Goal: Task Accomplishment & Management: Use online tool/utility

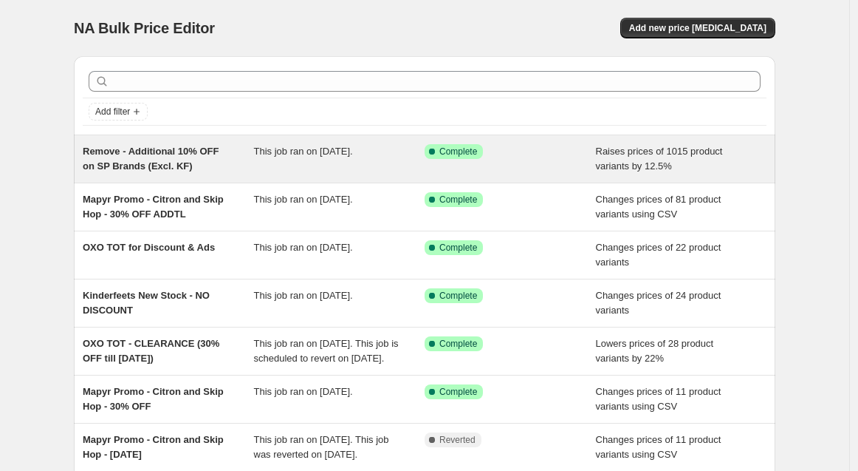
click at [183, 165] on span "Remove - Additional 10% OFF on SP Brands (Excl. KF)" at bounding box center [151, 159] width 136 height 26
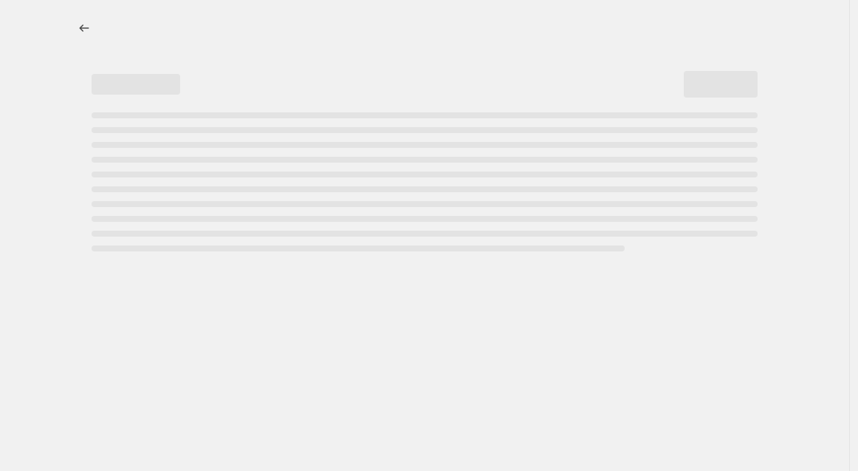
select select "percentage"
select select "no_change"
select select "vendor"
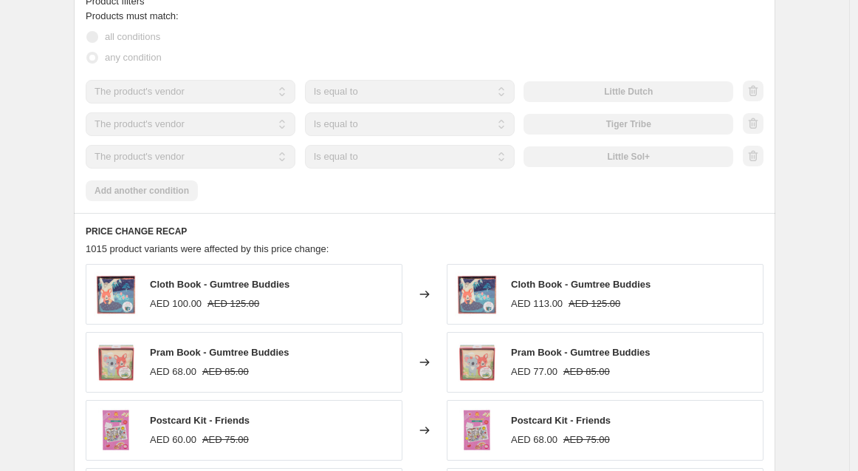
scroll to position [1041, 0]
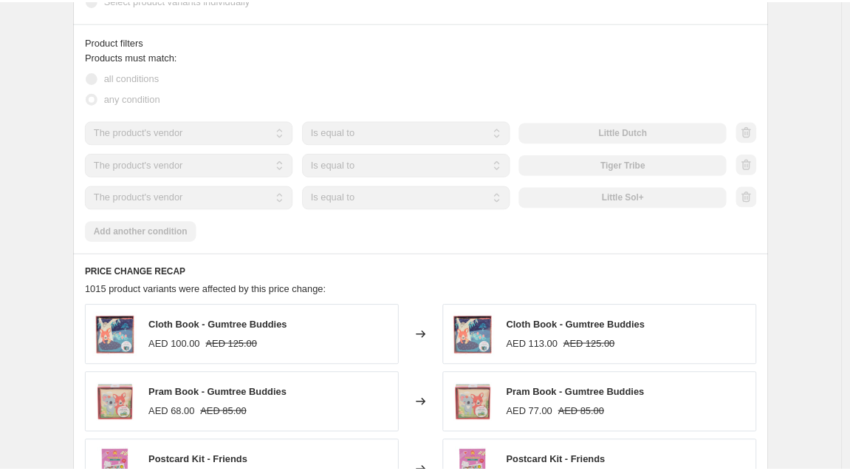
scroll to position [956, 0]
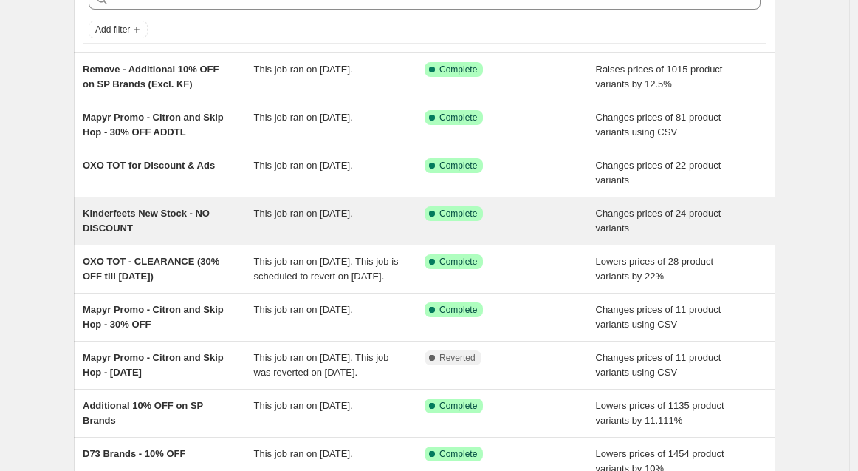
scroll to position [246, 0]
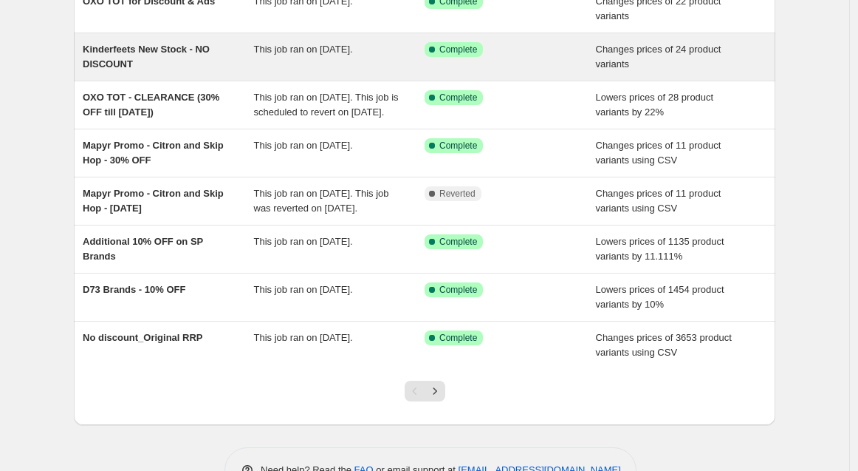
click at [177, 62] on div "Kinderfeets New Stock - NO DISCOUNT" at bounding box center [168, 57] width 171 height 30
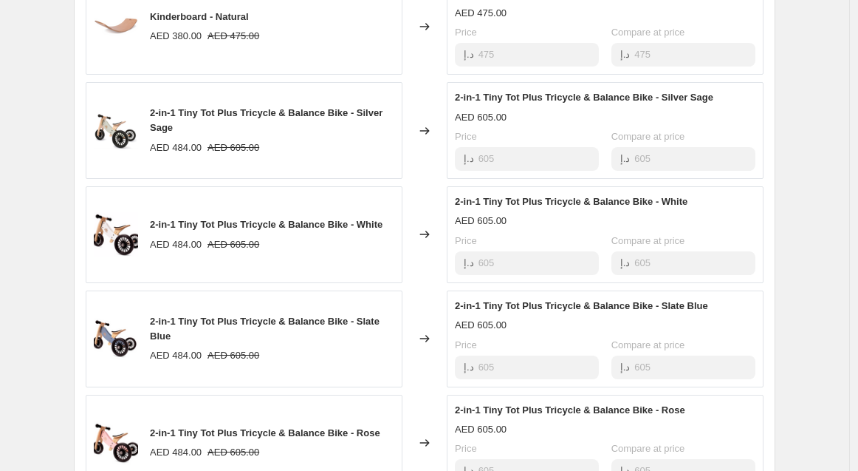
scroll to position [880, 0]
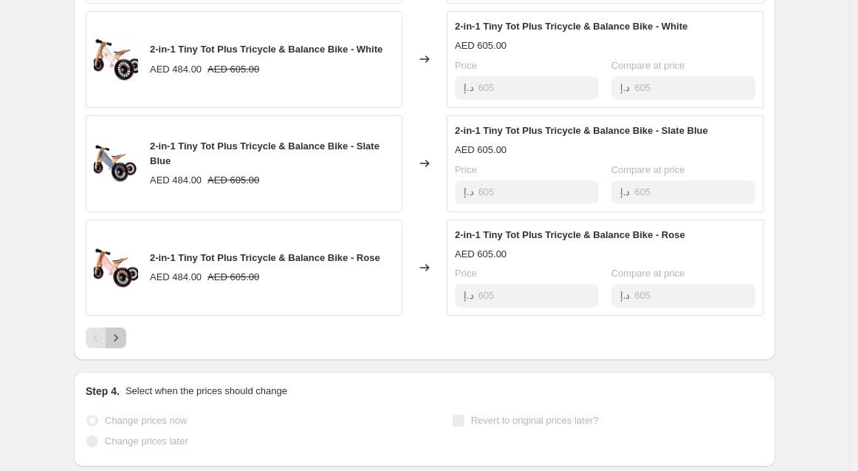
click at [123, 330] on icon "Next" at bounding box center [116, 337] width 15 height 15
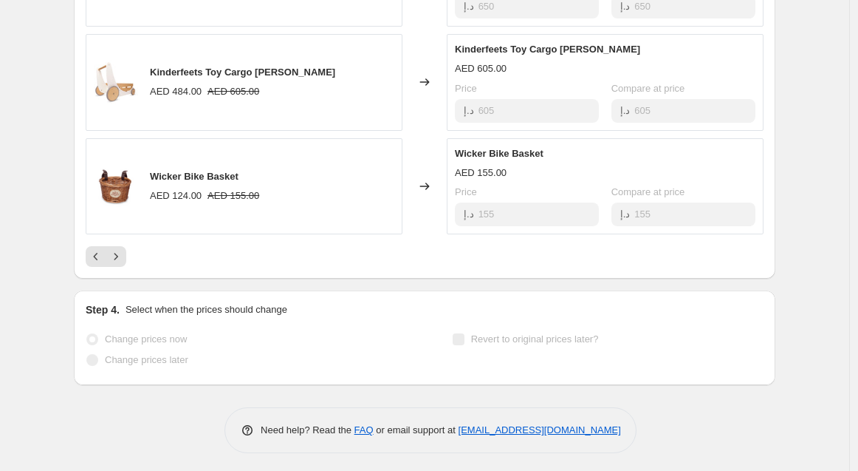
scroll to position [962, 0]
click at [123, 253] on icon "Next" at bounding box center [116, 255] width 15 height 15
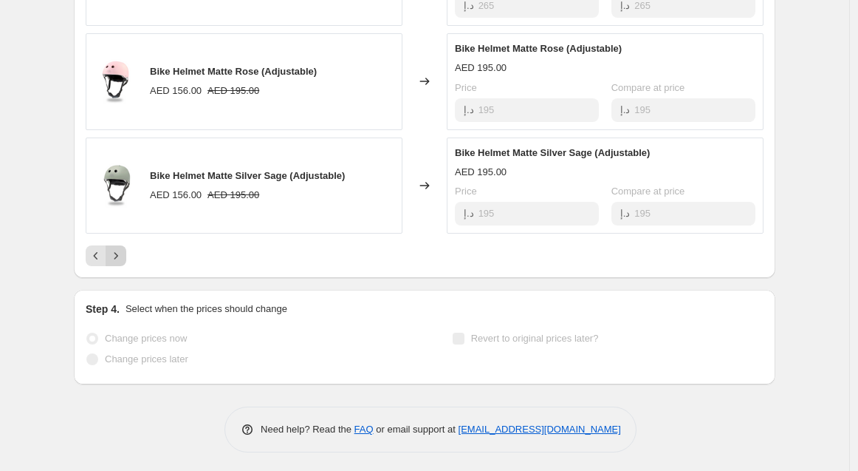
click at [126, 255] on button "Next" at bounding box center [116, 255] width 21 height 21
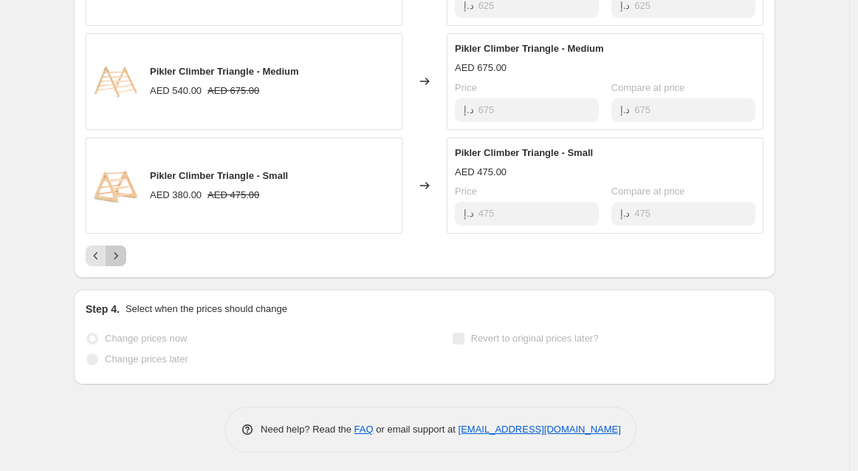
click at [112, 245] on button "Next" at bounding box center [116, 255] width 21 height 21
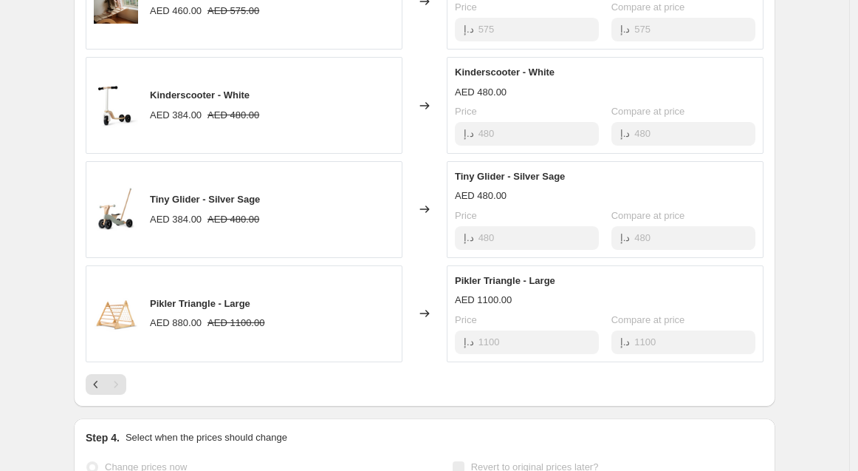
scroll to position [776, 0]
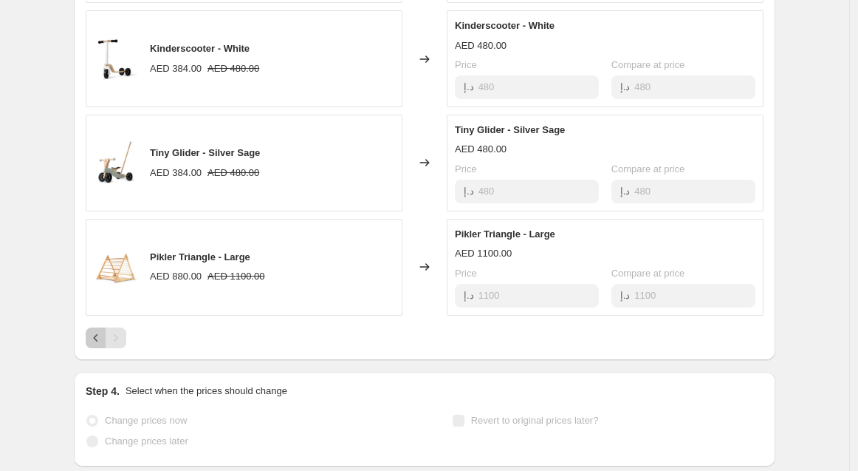
click at [94, 332] on icon "Previous" at bounding box center [96, 337] width 15 height 15
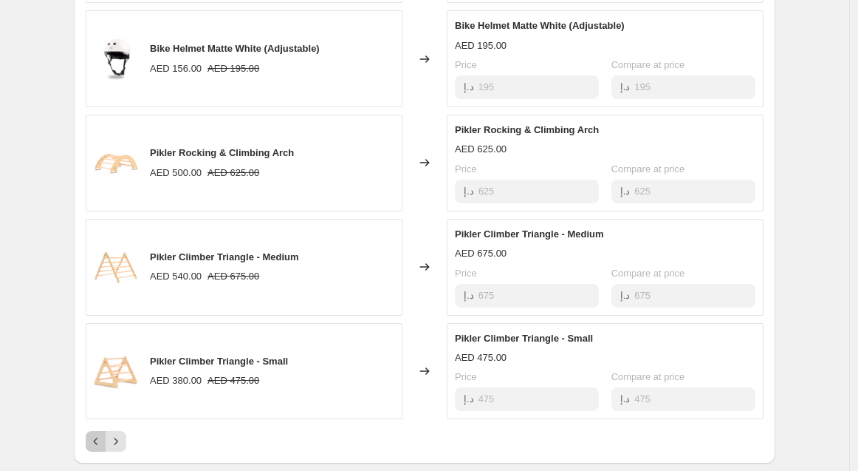
click at [95, 431] on button "Previous" at bounding box center [96, 441] width 21 height 21
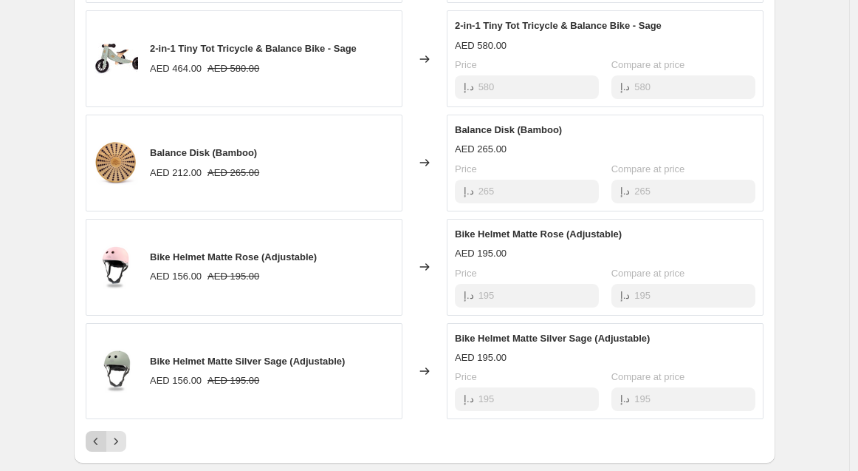
click at [92, 434] on icon "Previous" at bounding box center [96, 441] width 15 height 15
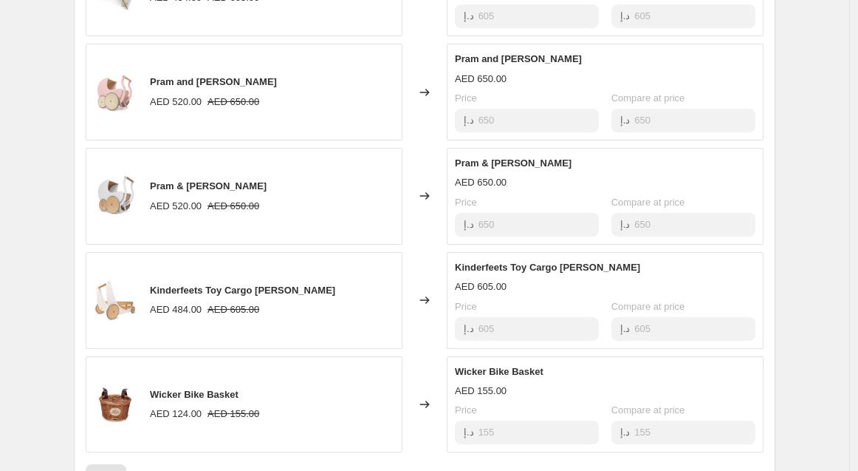
scroll to position [858, 0]
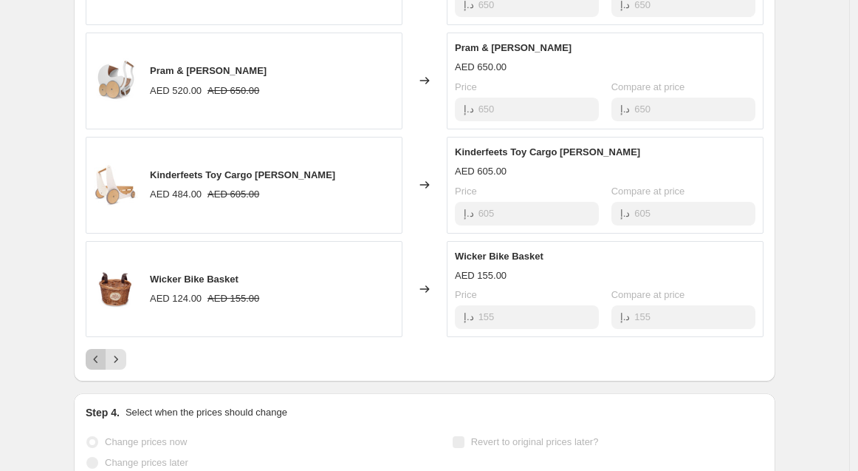
click at [101, 359] on icon "Previous" at bounding box center [96, 359] width 15 height 15
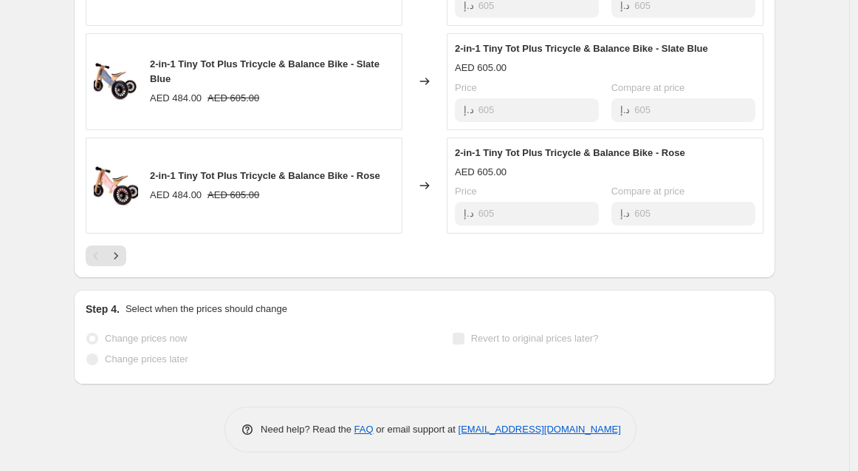
scroll to position [962, 0]
click at [123, 253] on icon "Next" at bounding box center [116, 255] width 15 height 15
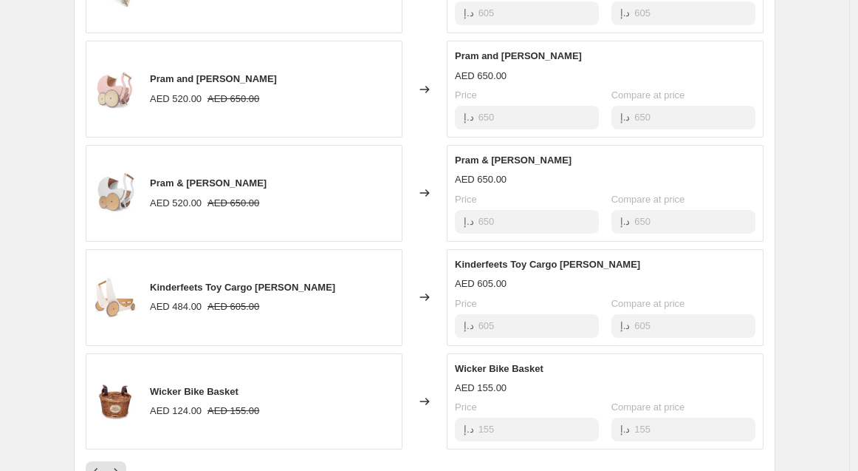
scroll to position [798, 0]
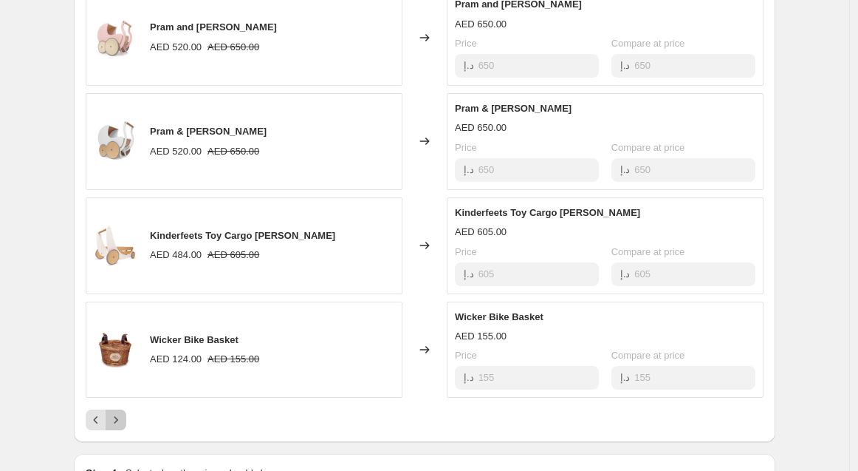
click at [123, 417] on icon "Next" at bounding box center [116, 419] width 15 height 15
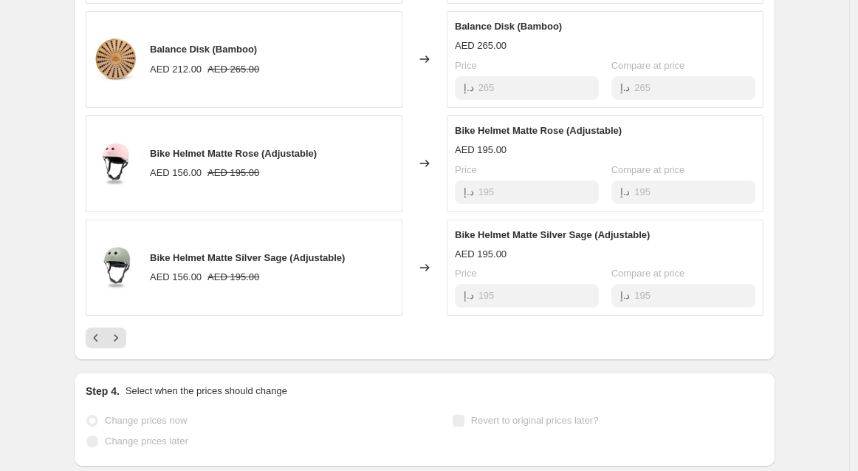
scroll to position [880, 0]
click at [123, 338] on icon "Next" at bounding box center [116, 337] width 15 height 15
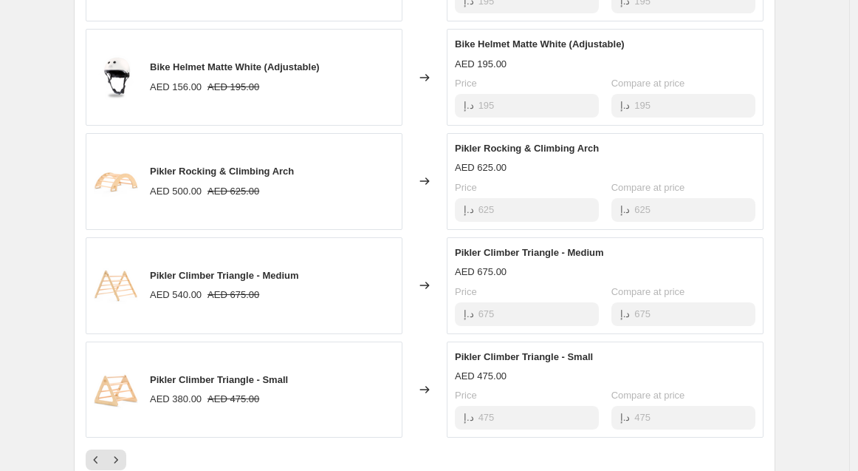
scroll to position [798, 0]
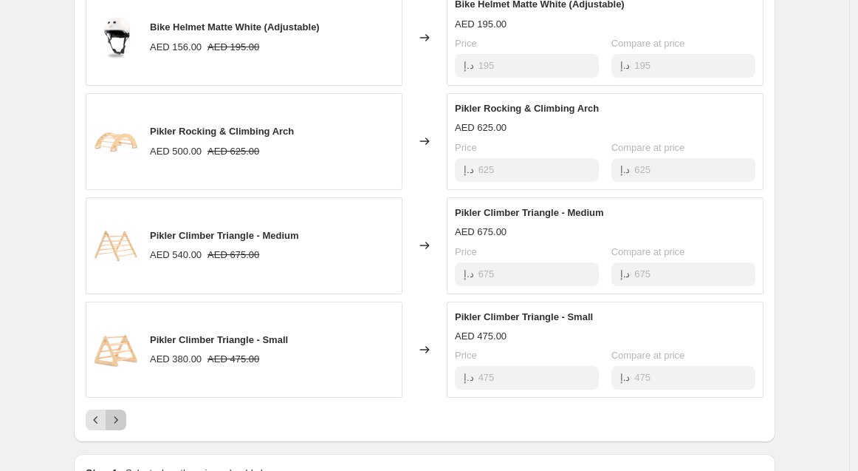
click at [115, 420] on icon "Next" at bounding box center [116, 419] width 15 height 15
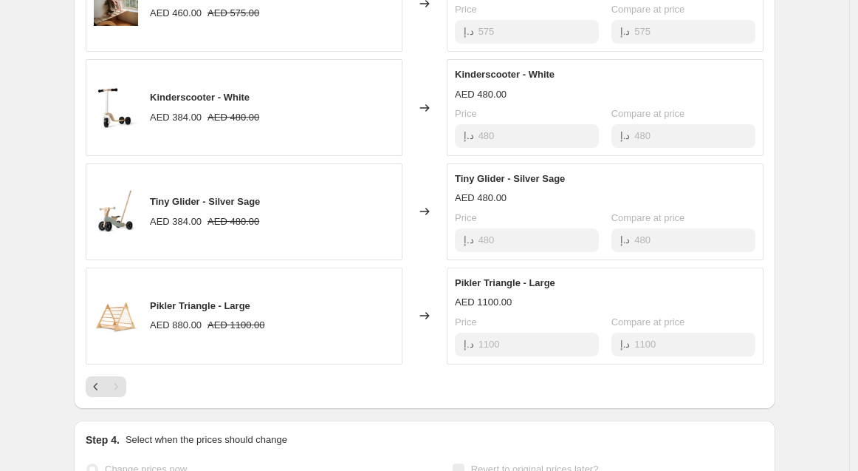
scroll to position [858, 0]
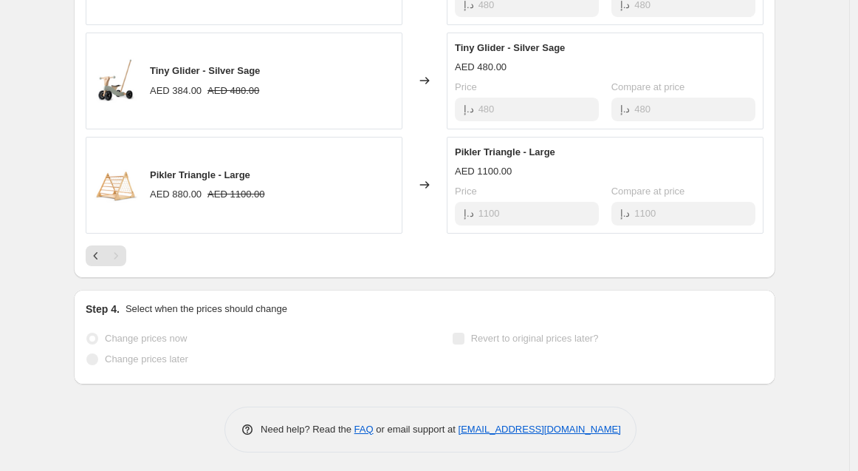
click at [91, 251] on button "Previous" at bounding box center [96, 255] width 21 height 21
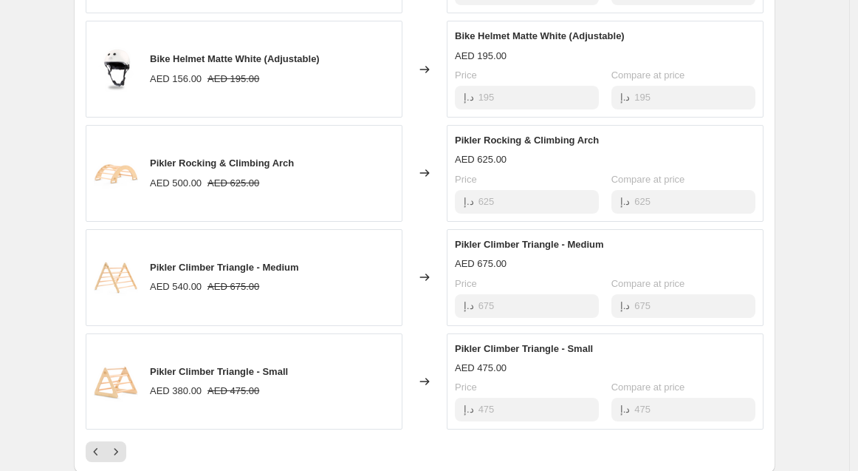
scroll to position [941, 0]
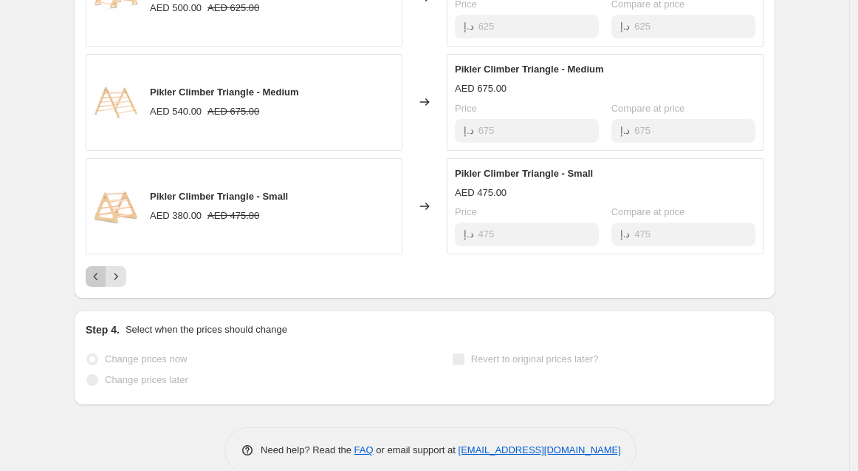
click at [94, 274] on icon "Previous" at bounding box center [96, 276] width 15 height 15
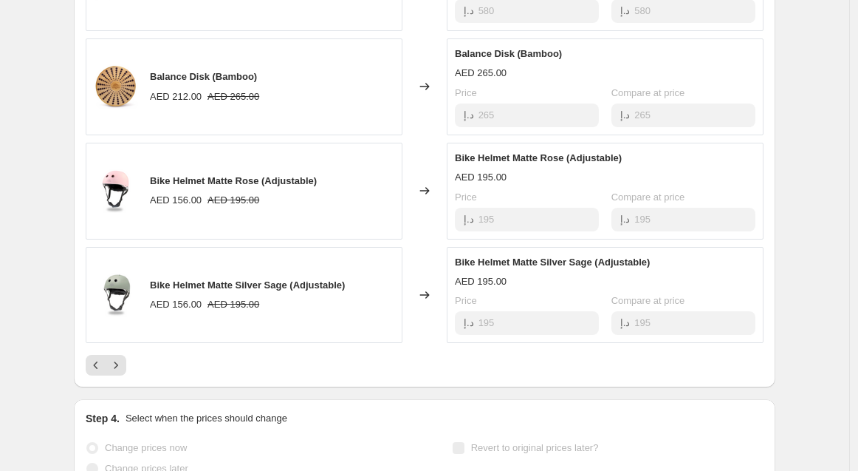
scroll to position [962, 0]
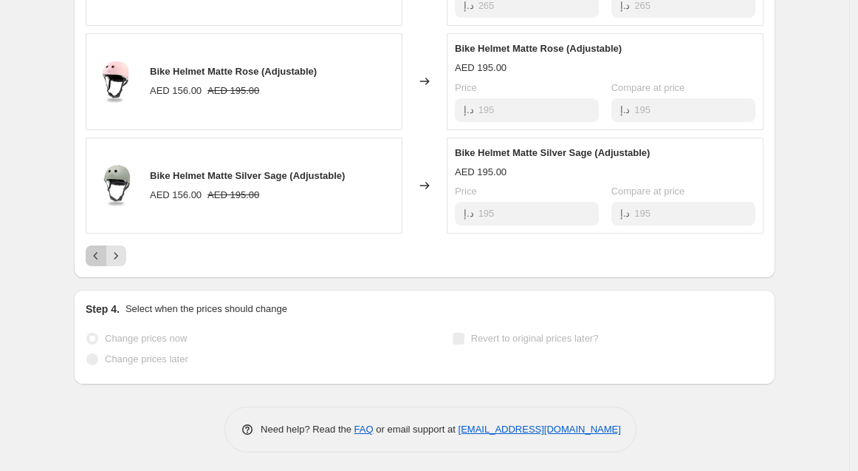
click at [97, 253] on icon "Previous" at bounding box center [96, 255] width 15 height 15
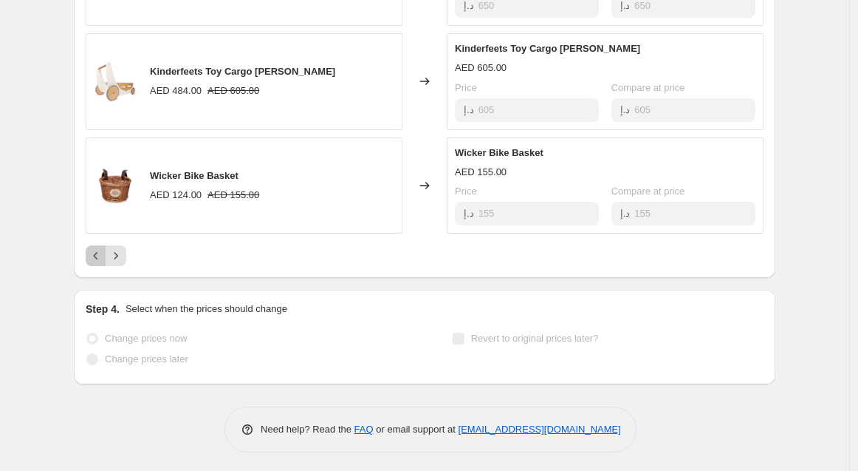
click at [103, 249] on icon "Previous" at bounding box center [96, 255] width 15 height 15
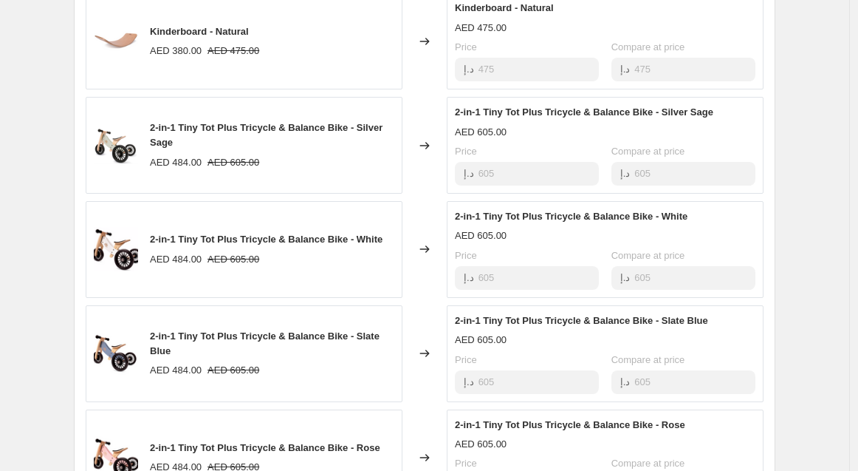
scroll to position [880, 0]
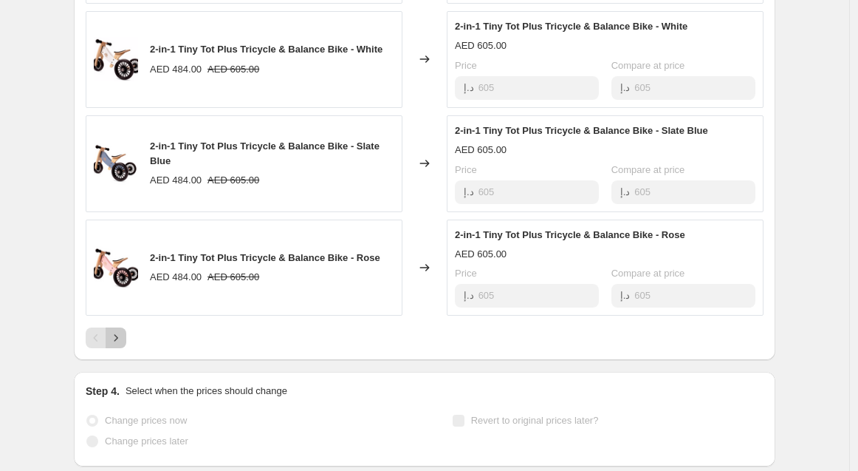
click at [122, 333] on icon "Next" at bounding box center [116, 337] width 15 height 15
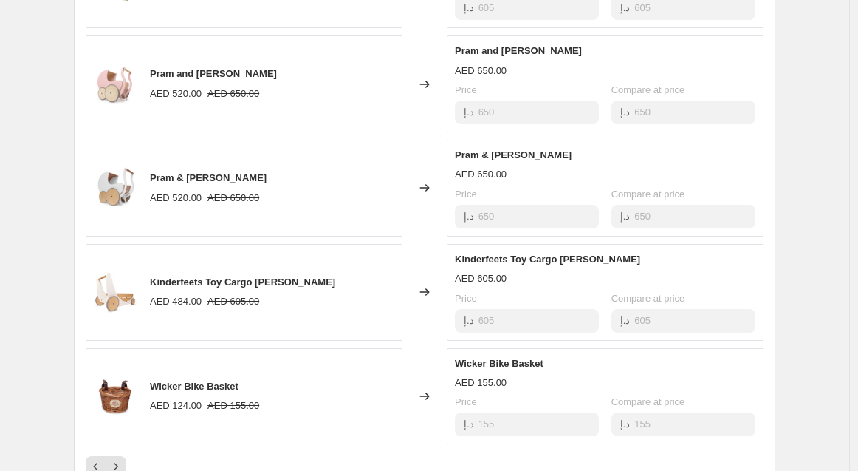
scroll to position [716, 0]
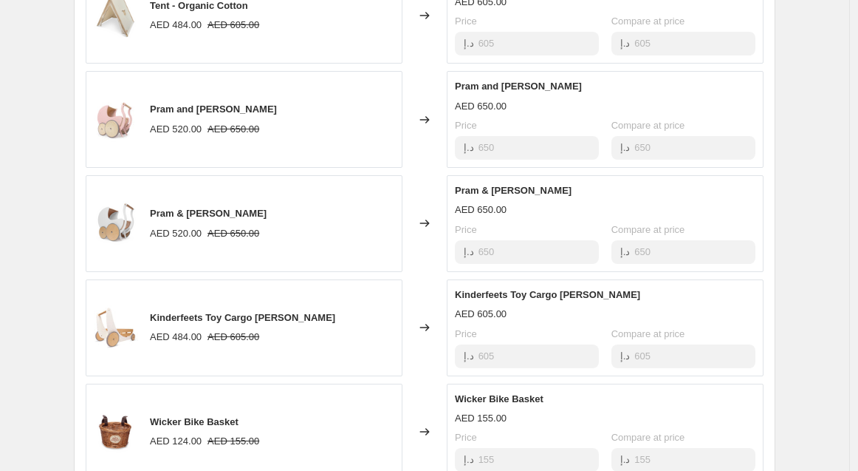
click at [55, 56] on div "Kinderfeets New Stock - NO DISCOUNT. This page is ready Kinderfeets New Stock -…" at bounding box center [424, 2] width 849 height 1436
